Goal: Find specific page/section: Find specific page/section

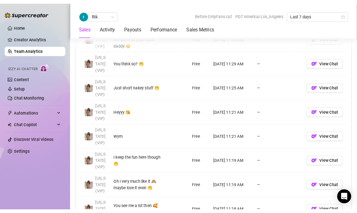
scroll to position [482, 0]
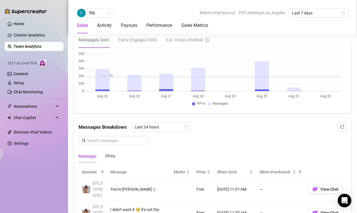
scroll to position [340, 0]
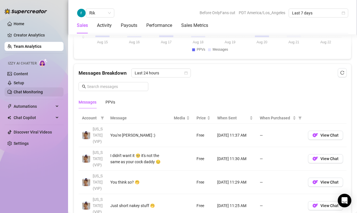
click at [35, 90] on link "Chat Monitoring" at bounding box center [28, 92] width 29 height 5
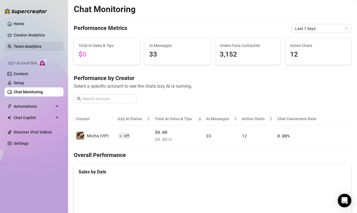
click at [31, 44] on link "Team Analytics" at bounding box center [28, 46] width 28 height 5
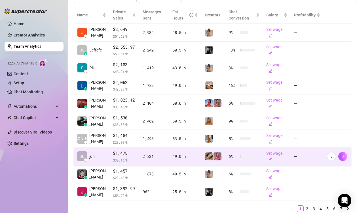
scroll to position [142, 0]
